Goal: Book appointment/travel/reservation

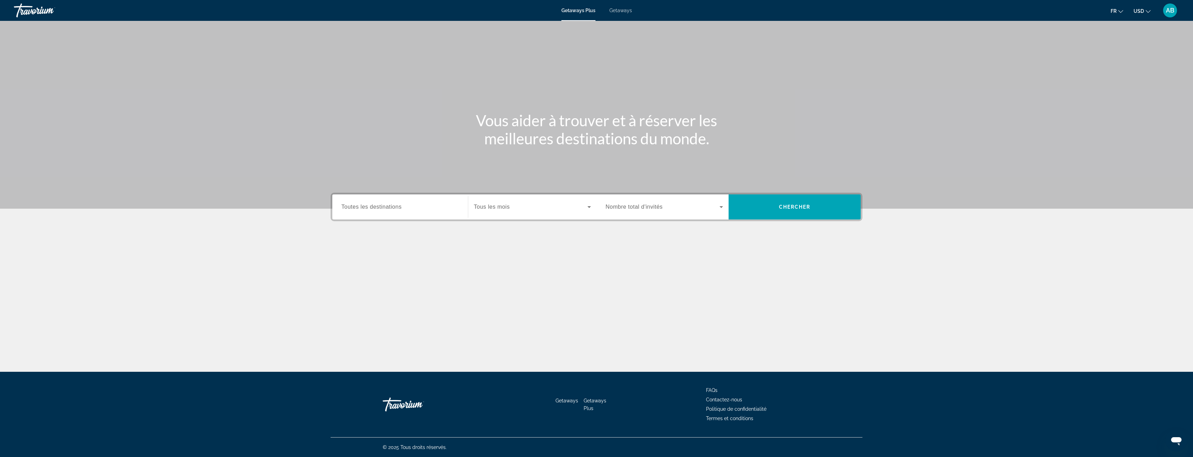
click at [505, 206] on span "Tous les mois" at bounding box center [492, 207] width 36 height 6
click at [509, 292] on mat-option "décembre 2025" at bounding box center [532, 294] width 128 height 17
click at [654, 209] on span "Nombre total d'invités" at bounding box center [634, 207] width 57 height 6
click at [626, 245] on span "2 Travelers" at bounding box center [618, 244] width 24 height 8
click at [774, 213] on span "Search widget" at bounding box center [795, 207] width 132 height 17
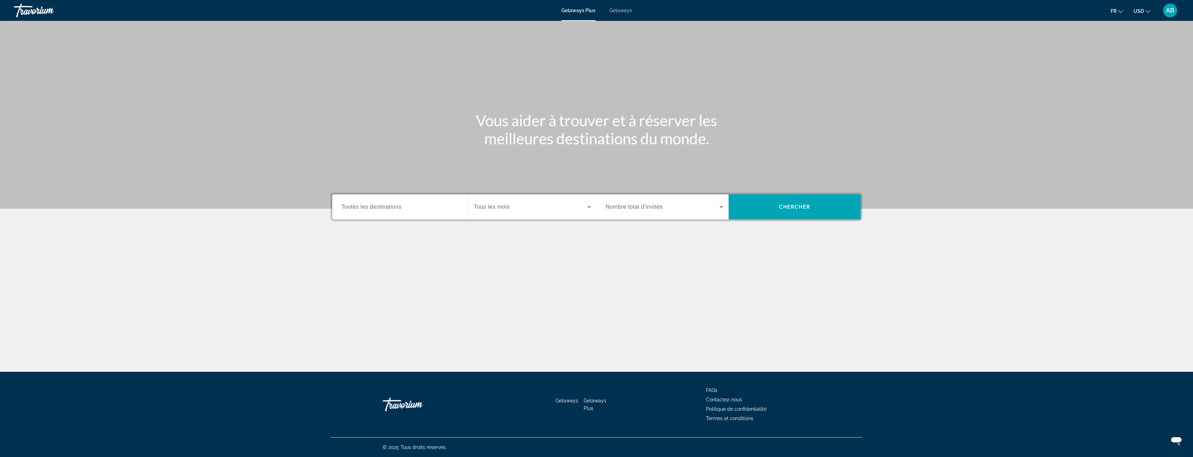
click at [403, 212] on div "Search widget" at bounding box center [400, 207] width 118 height 20
click at [394, 303] on span "Asia (2,125 units available)" at bounding box center [380, 301] width 59 height 6
type input "**********"
click at [509, 204] on span "Tous les mois" at bounding box center [492, 207] width 36 height 6
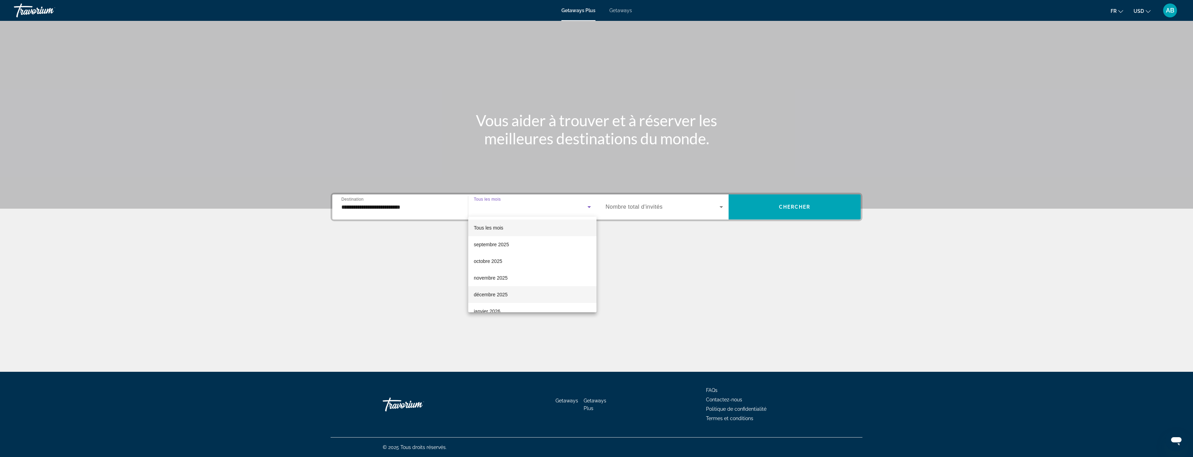
click at [516, 293] on mat-option "décembre 2025" at bounding box center [532, 294] width 128 height 17
click at [664, 207] on span "Search widget" at bounding box center [663, 207] width 114 height 8
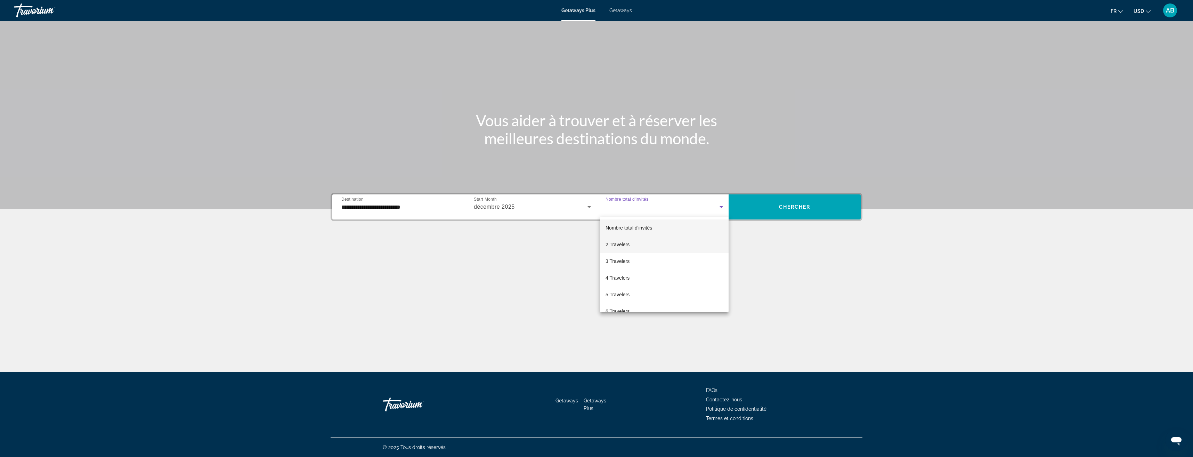
click at [622, 246] on span "2 Travelers" at bounding box center [618, 244] width 24 height 8
click at [790, 213] on span "Search widget" at bounding box center [795, 207] width 132 height 17
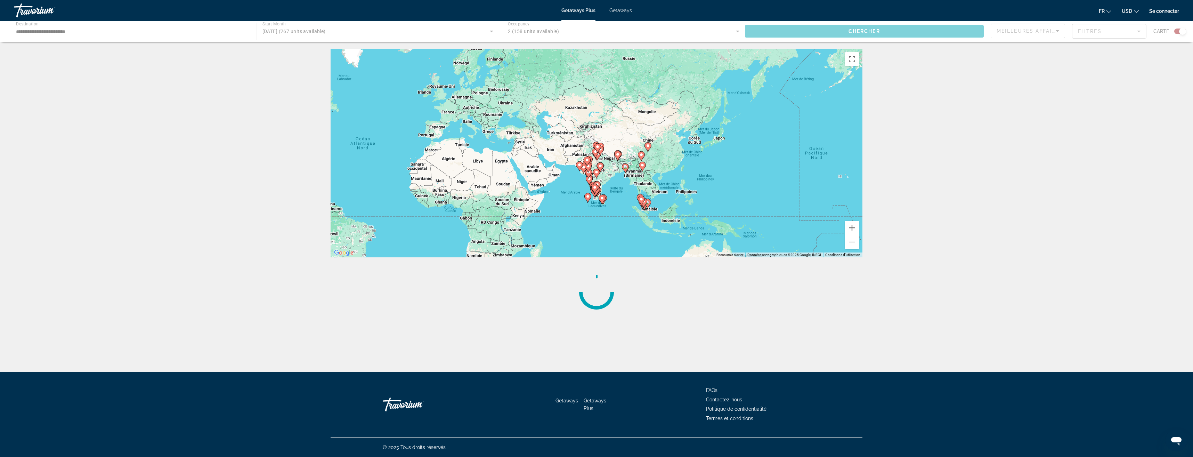
drag, startPoint x: 805, startPoint y: 215, endPoint x: 591, endPoint y: 217, distance: 213.8
click at [591, 217] on div "Pour activer le glissement avec le clavier, appuyez sur Alt+Entrée. Une fois ce…" at bounding box center [597, 153] width 532 height 209
click at [853, 228] on button "Zoom avant" at bounding box center [852, 228] width 14 height 14
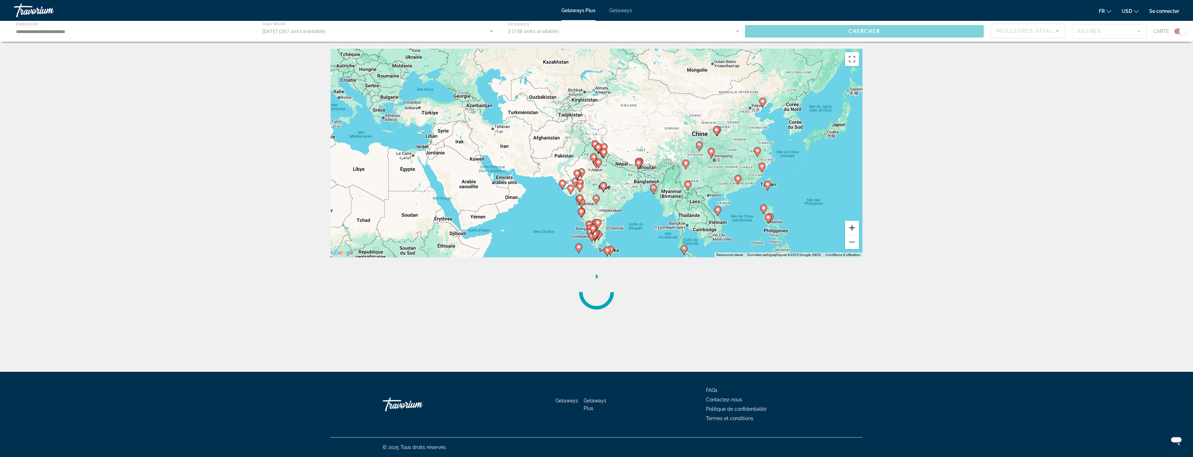
click at [853, 228] on button "Zoom avant" at bounding box center [852, 228] width 14 height 14
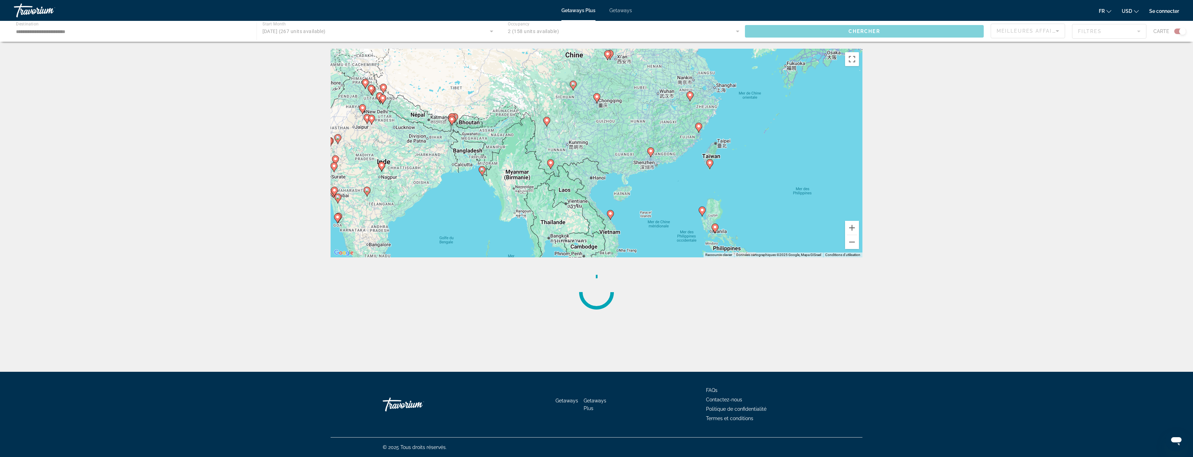
drag, startPoint x: 749, startPoint y: 205, endPoint x: 520, endPoint y: 146, distance: 236.7
click at [520, 146] on div "Pour activer le glissement avec le clavier, appuyez sur Alt+Entrée. Une fois ce…" at bounding box center [597, 153] width 532 height 209
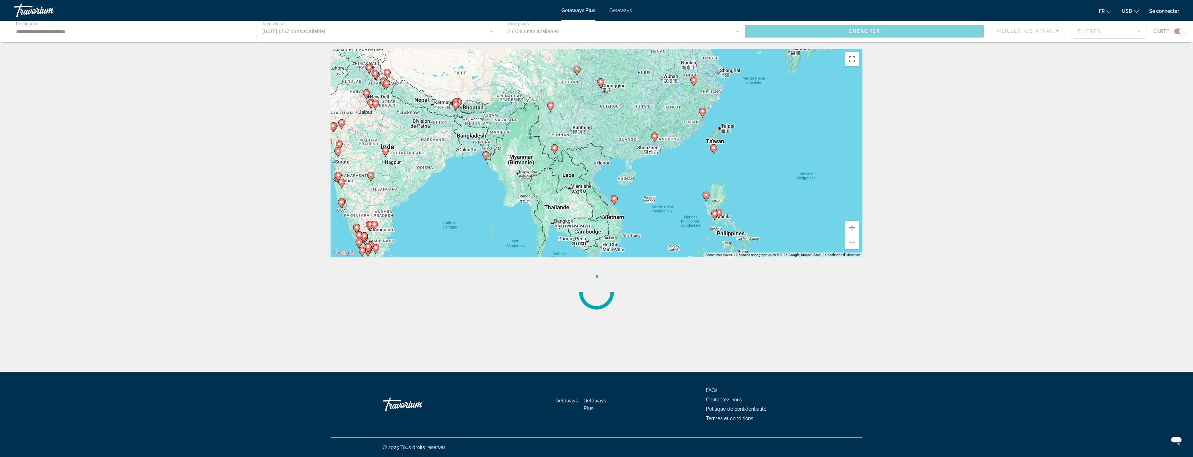
drag, startPoint x: 723, startPoint y: 199, endPoint x: 727, endPoint y: 184, distance: 15.0
click at [727, 184] on div "Pour activer le glissement avec le clavier, appuyez sur Alt+Entrée. Une fois ce…" at bounding box center [597, 153] width 532 height 209
click at [713, 148] on image "Main content" at bounding box center [714, 148] width 4 height 4
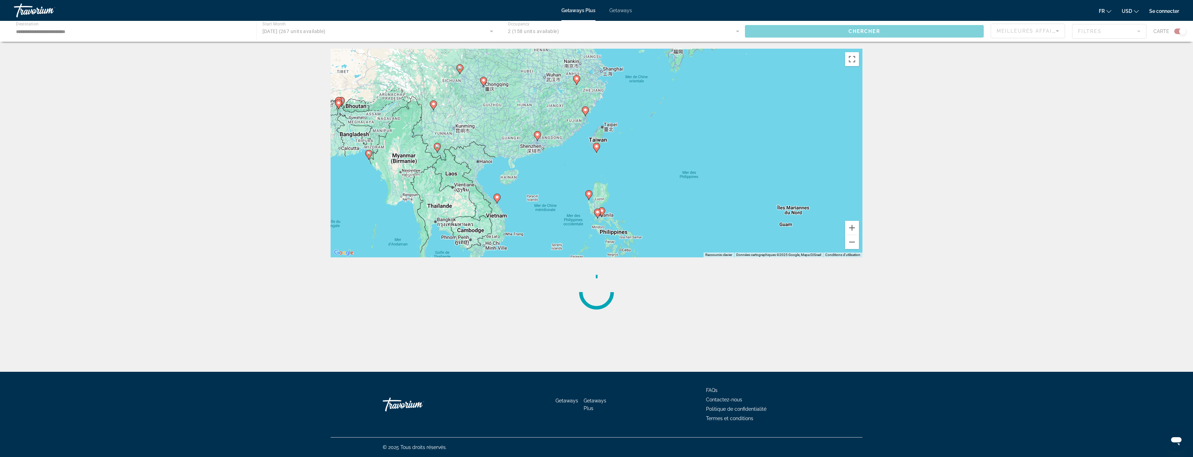
click at [598, 148] on image "Main content" at bounding box center [597, 146] width 4 height 4
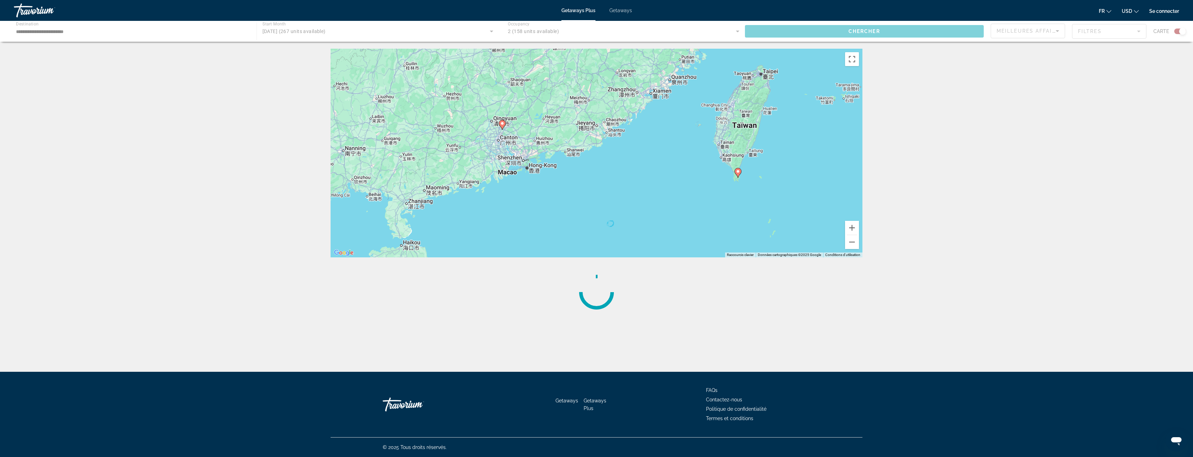
drag, startPoint x: 556, startPoint y: 179, endPoint x: 697, endPoint y: 204, distance: 143.7
click at [697, 204] on div "Pour activer le glissement avec le clavier, appuyez sur Alt+Entrée. Une fois ce…" at bounding box center [597, 153] width 532 height 209
click at [503, 126] on icon "Main content" at bounding box center [502, 124] width 6 height 9
type input "**********"
